Goal: Find specific page/section: Find specific page/section

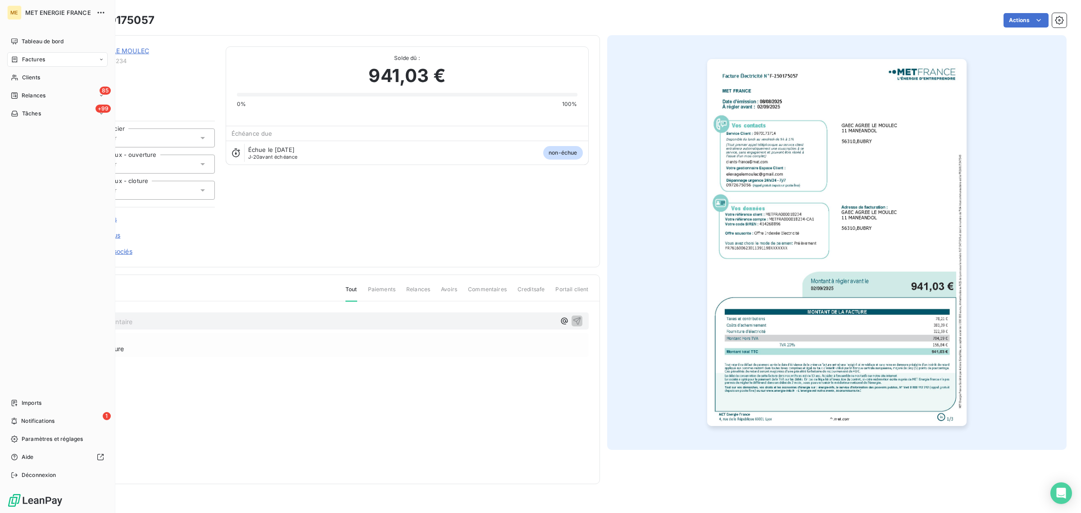
click at [21, 77] on div "Clients" at bounding box center [57, 77] width 100 height 14
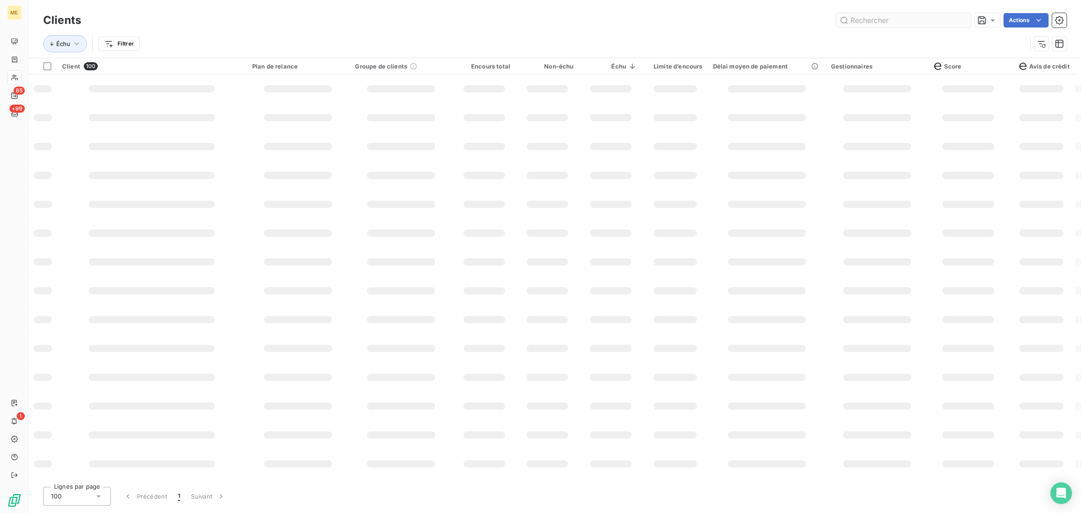
click at [898, 22] on input "text" at bounding box center [903, 20] width 135 height 14
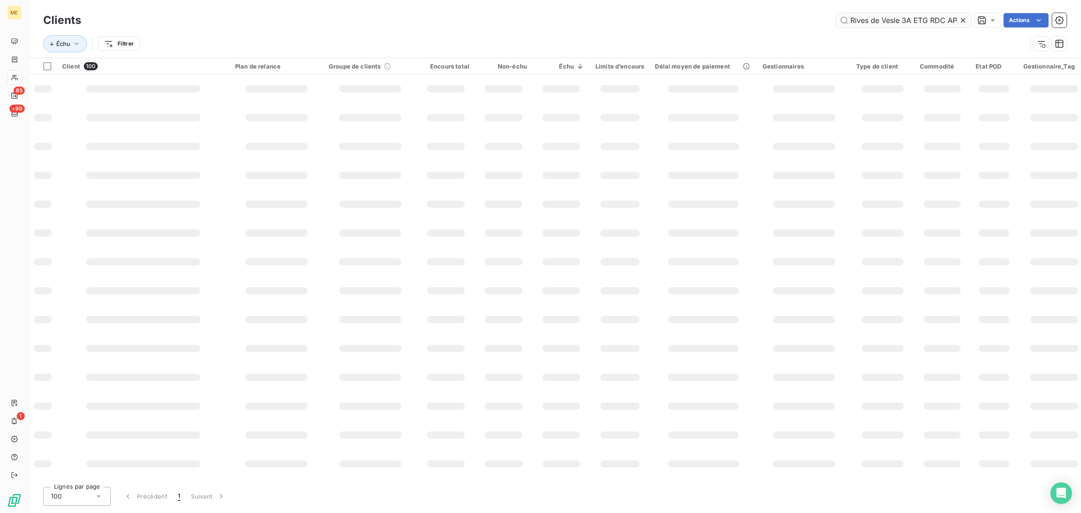
scroll to position [0, 27]
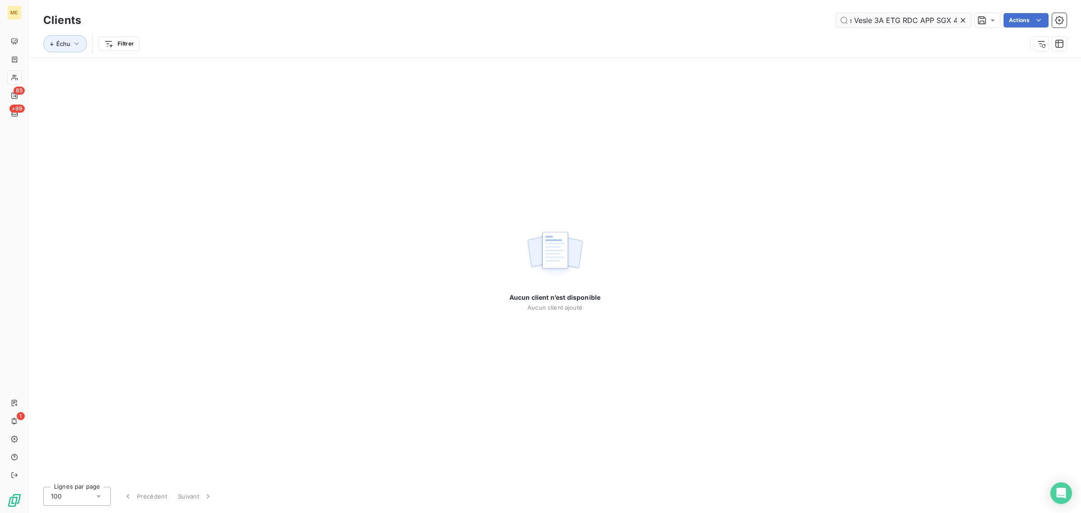
click at [865, 23] on input "Rives de Vesle 3A ETG RDC APP SGX 4" at bounding box center [903, 20] width 135 height 14
drag, startPoint x: 853, startPoint y: 19, endPoint x: 1005, endPoint y: 20, distance: 152.3
click at [1005, 20] on div "Rives de Vesle 3A ETG RDC APP SGX 4 Actions" at bounding box center [579, 20] width 975 height 14
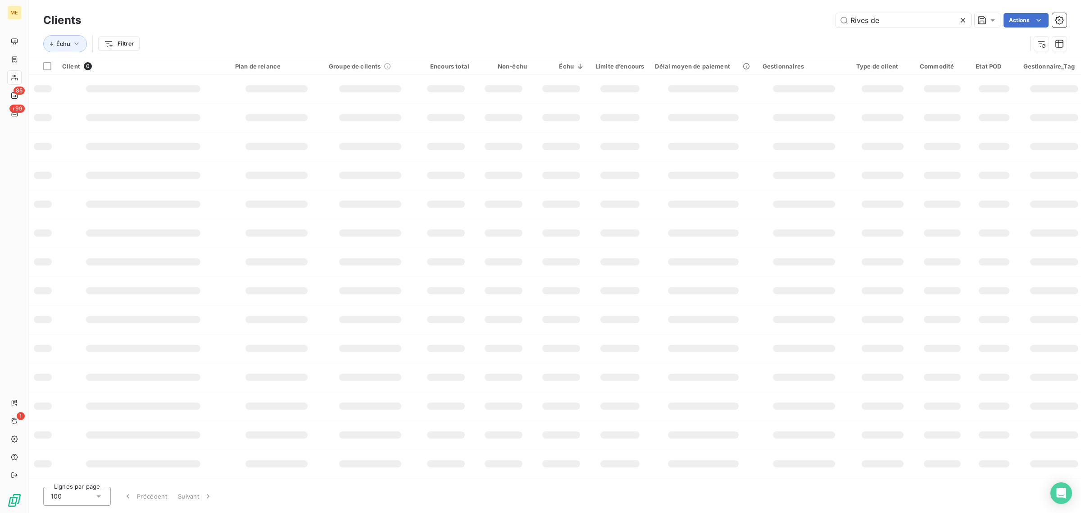
scroll to position [0, 0]
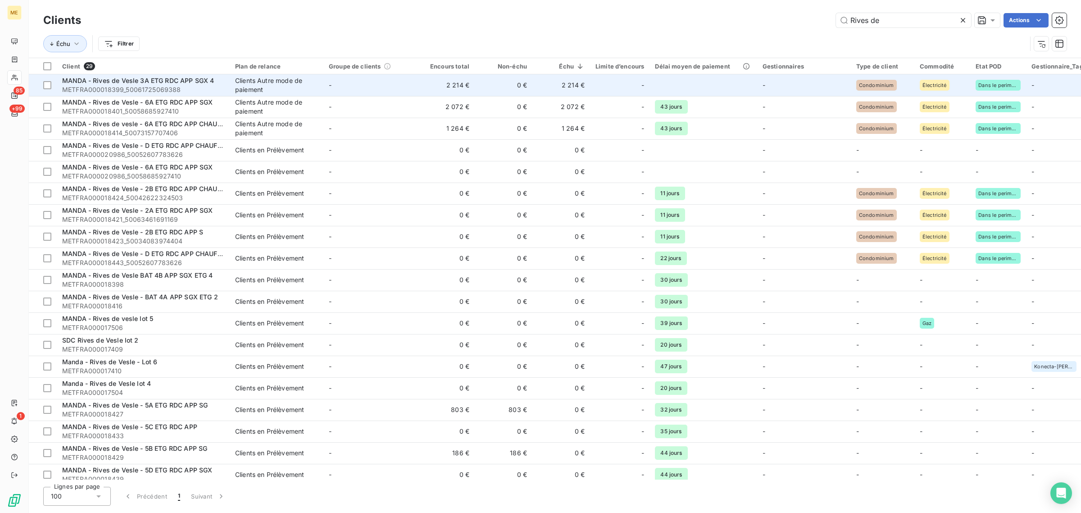
type input "Rives de"
click at [122, 86] on span "METFRA000018399_50061725069388" at bounding box center [143, 89] width 162 height 9
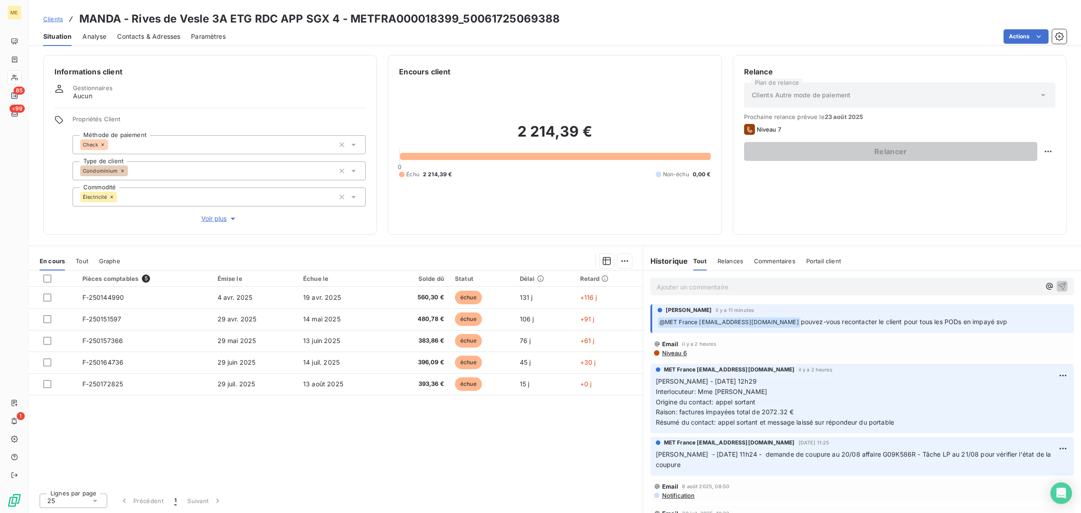
click at [20, 77] on div at bounding box center [14, 77] width 14 height 14
click at [13, 76] on icon at bounding box center [14, 78] width 6 height 6
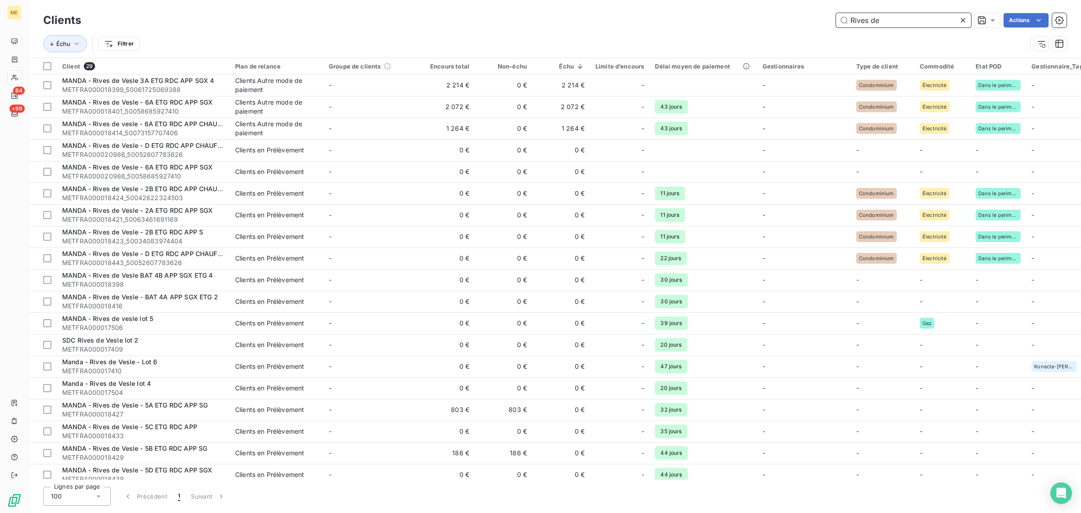
drag, startPoint x: 885, startPoint y: 16, endPoint x: 735, endPoint y: 32, distance: 151.3
click at [735, 32] on div "Clients Rives de Actions Échu Filtrer" at bounding box center [554, 34] width 1023 height 47
paste input "METFRA000002393"
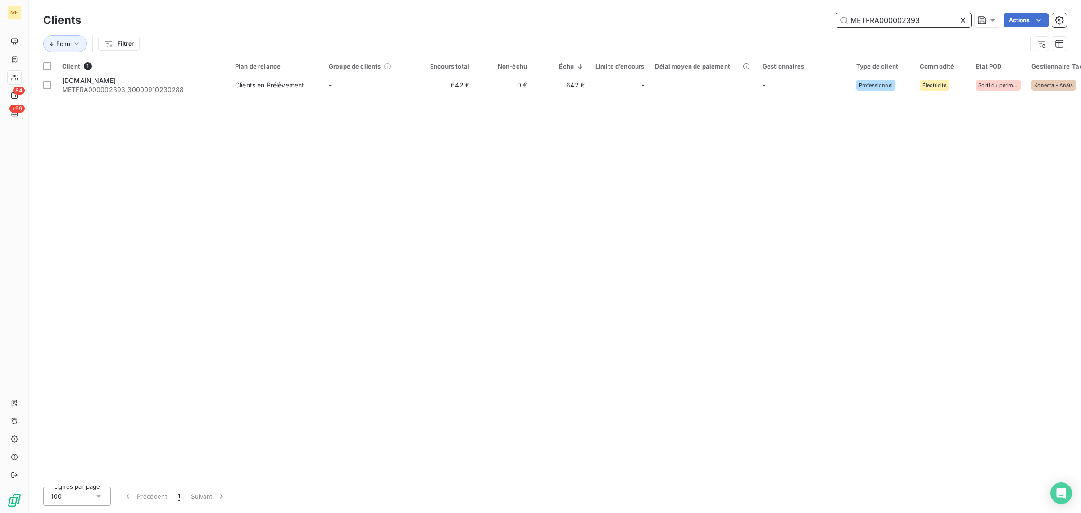
type input "METFRA000002393"
click at [355, 97] on div "Client 1 Plan de relance Groupe de clients Encours total Non-échu Échu Limite d…" at bounding box center [555, 268] width 1052 height 421
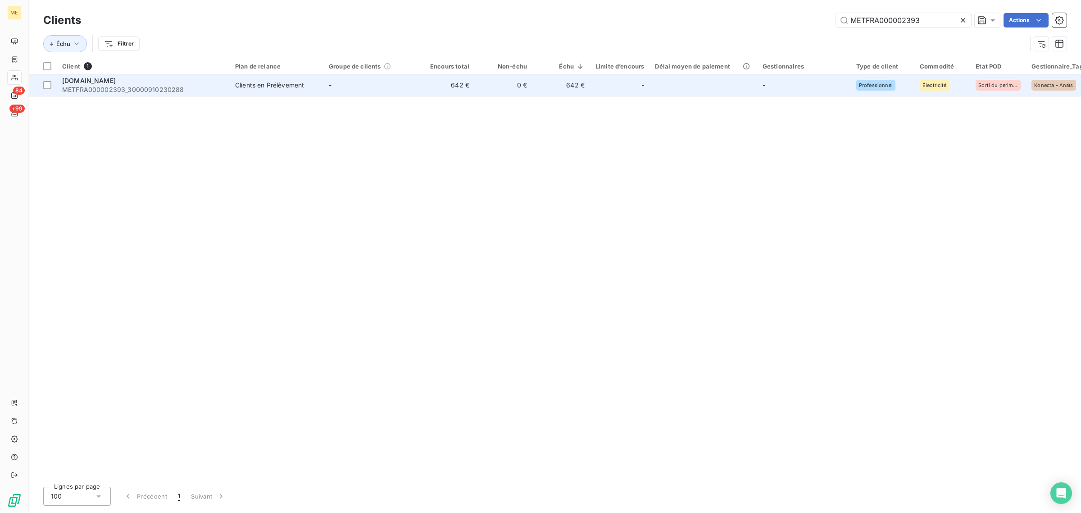
click at [355, 90] on td "-" at bounding box center [370, 85] width 94 height 22
